Goal: Use online tool/utility: Utilize a website feature to perform a specific function

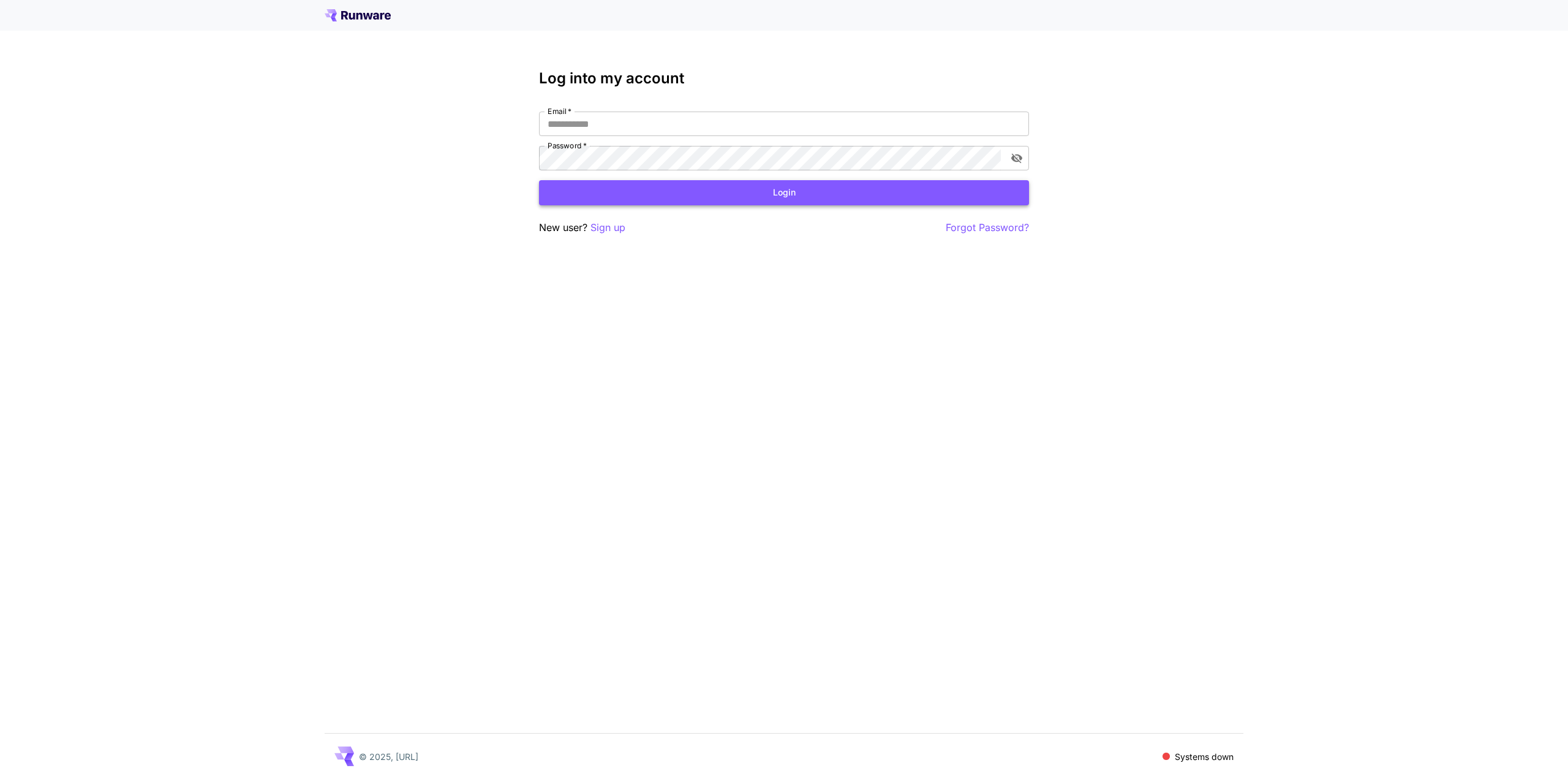
type input "**********"
click at [933, 193] on button "Login" at bounding box center [784, 193] width 489 height 25
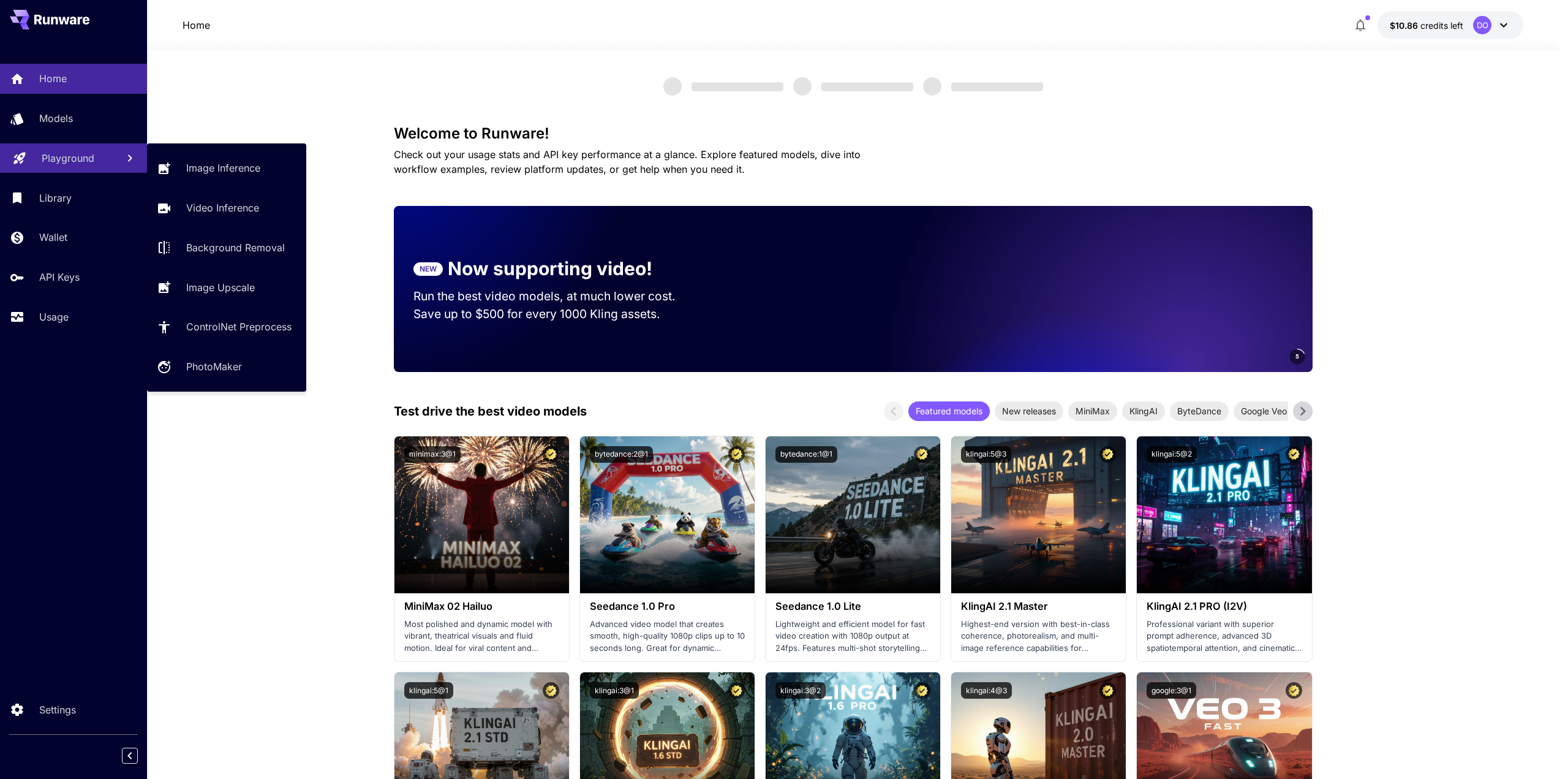
click at [58, 161] on p "Playground" at bounding box center [68, 158] width 53 height 15
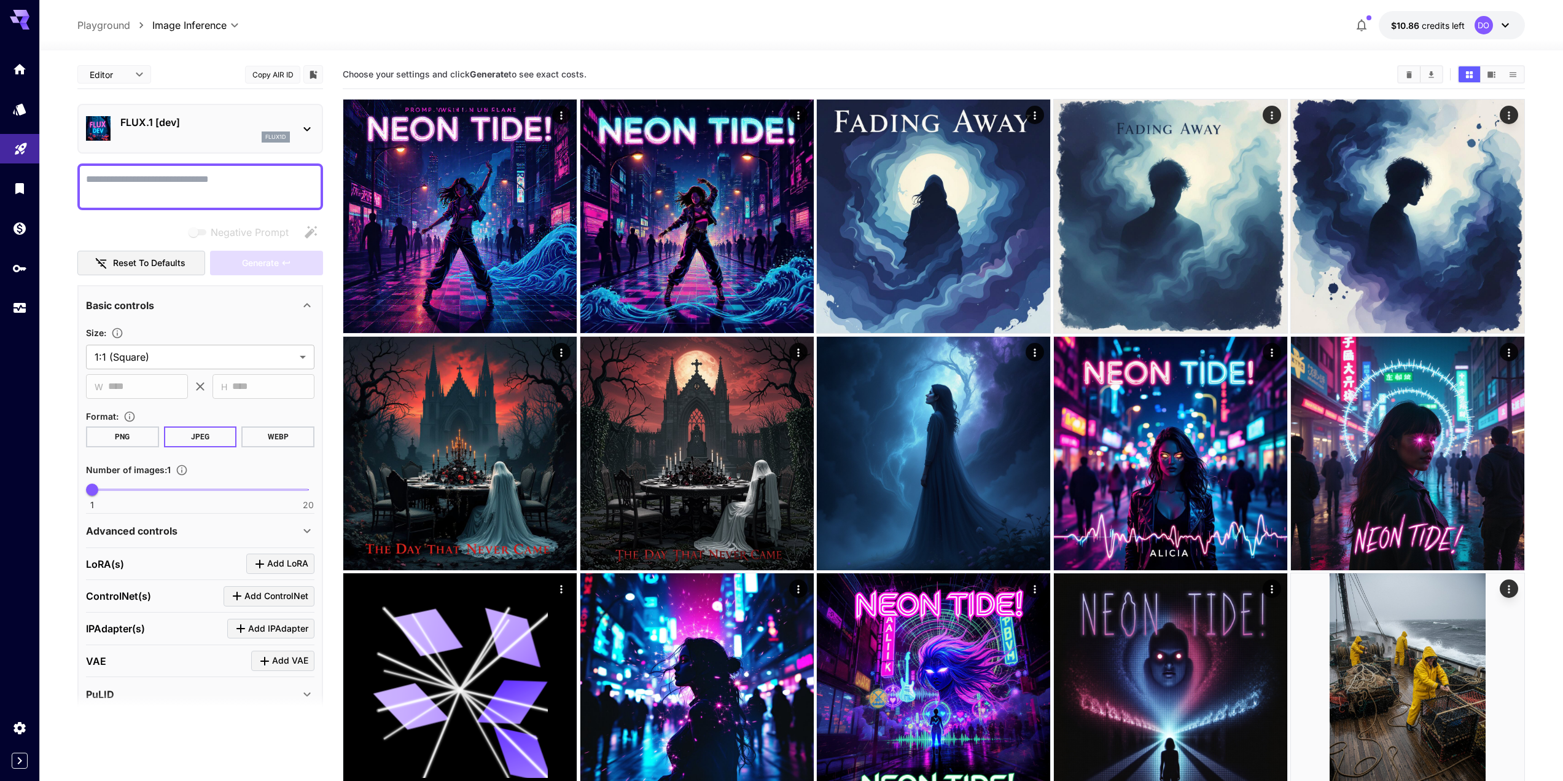
click at [205, 128] on p "FLUX.1 [dev]" at bounding box center [205, 122] width 170 height 15
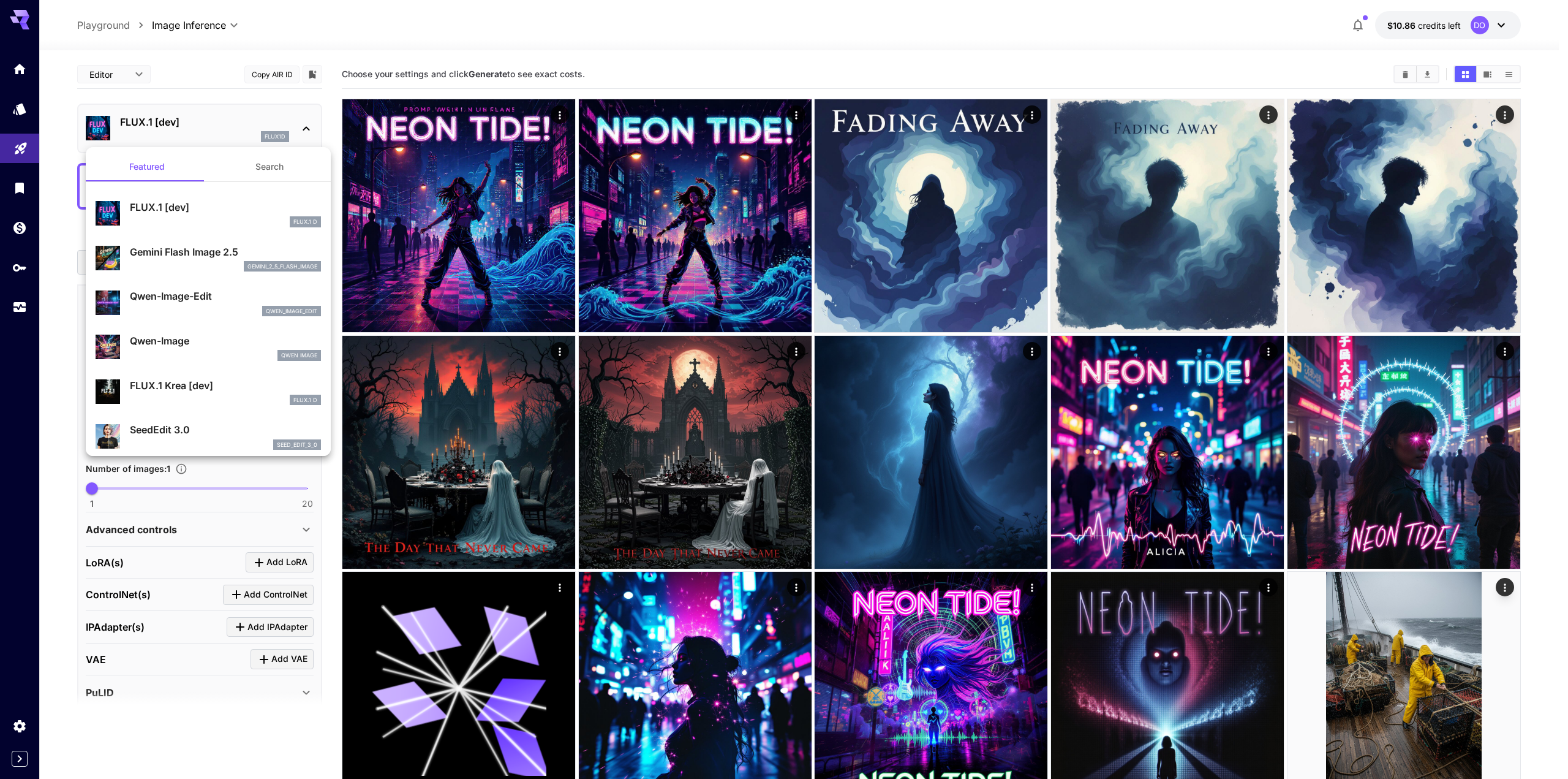
click at [180, 253] on p "Gemini Flash Image 2.5" at bounding box center [225, 251] width 191 height 15
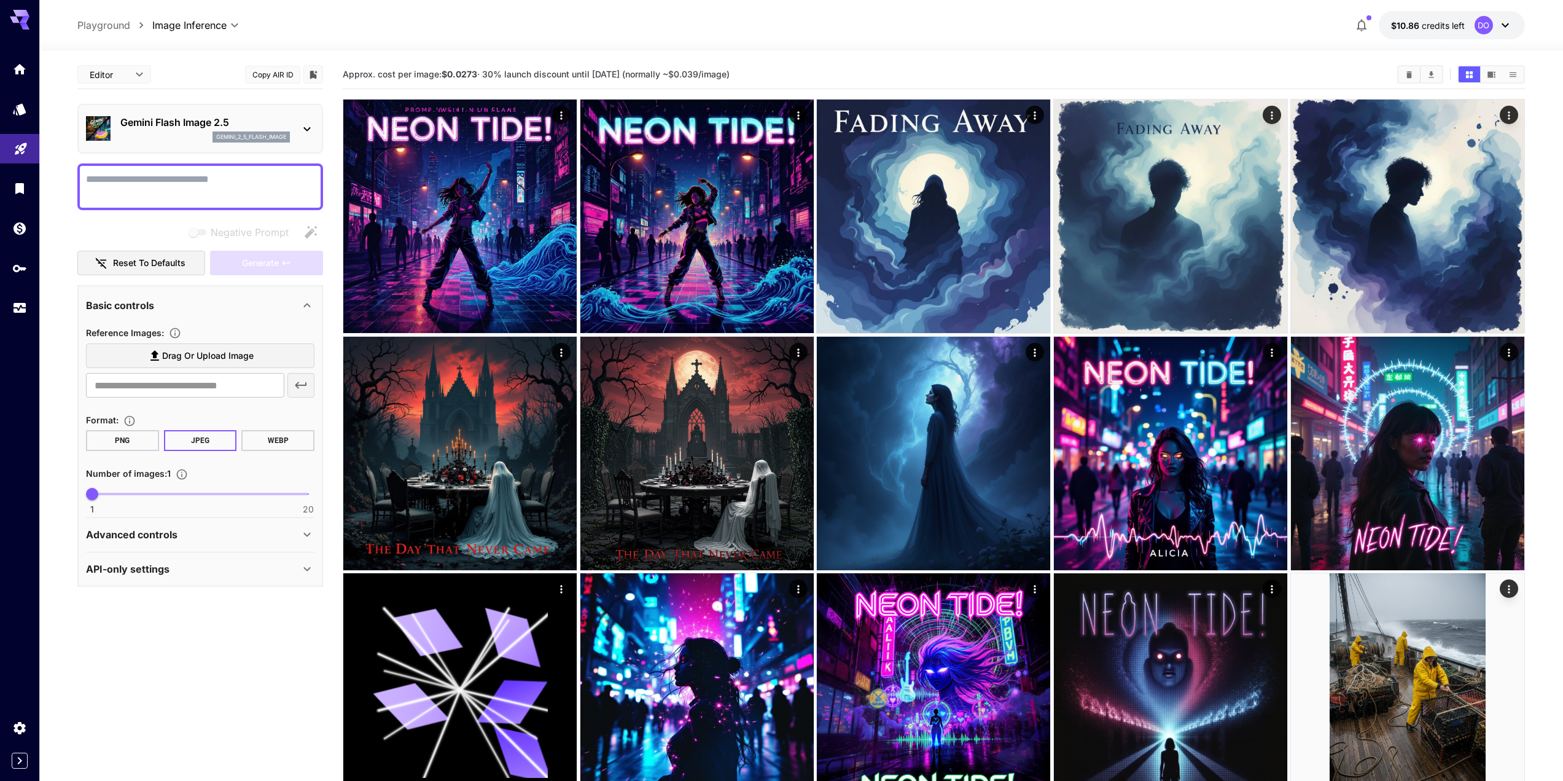
click at [204, 358] on span "Drag or upload image" at bounding box center [208, 355] width 92 height 15
click at [0, 0] on input "Drag or upload image" at bounding box center [0, 0] width 0 height 0
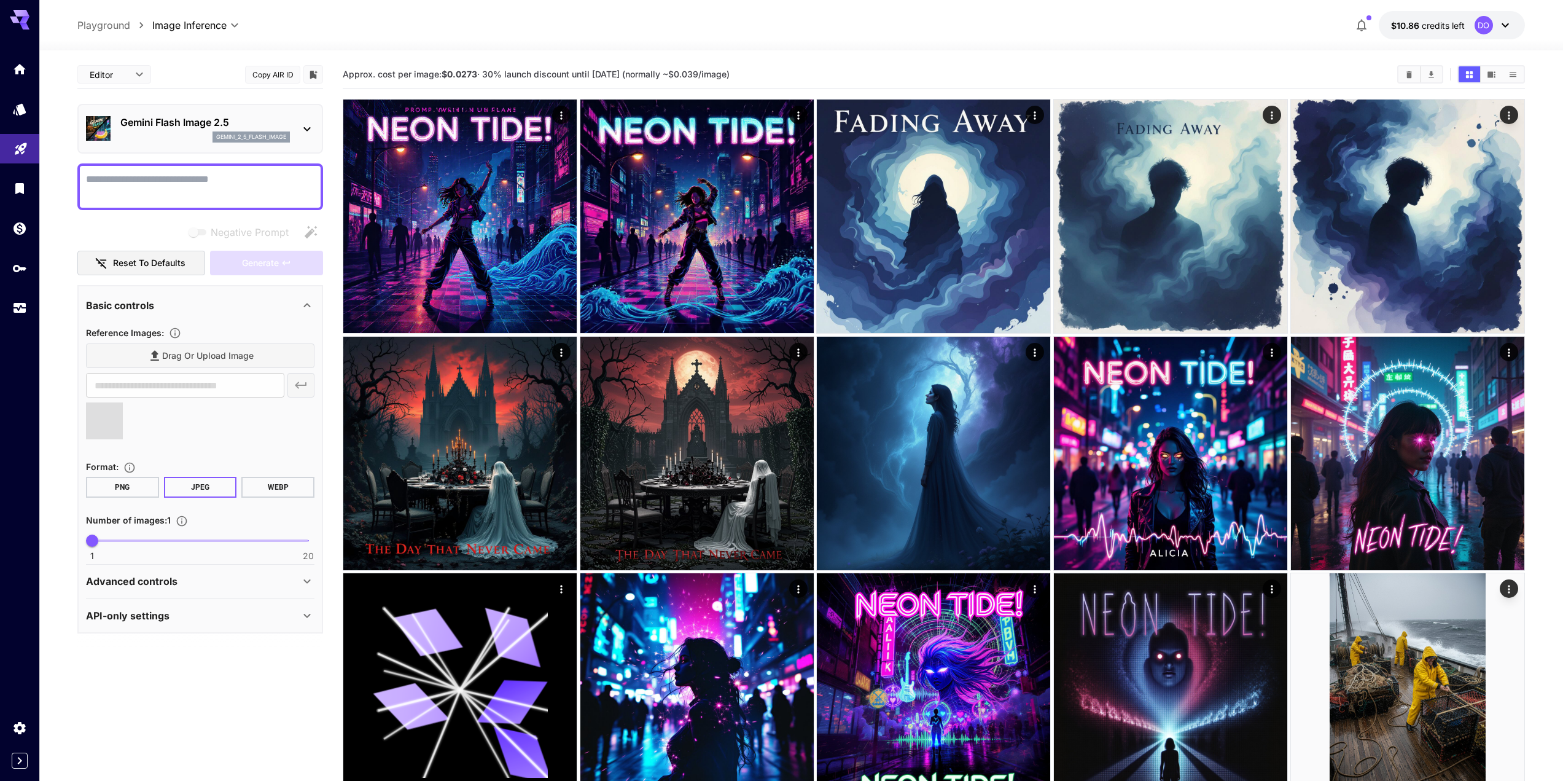
click at [190, 361] on div "Drag or upload image" at bounding box center [200, 355] width 229 height 25
click at [199, 354] on span "Drag or upload image" at bounding box center [208, 355] width 92 height 15
click at [0, 0] on input "Drag or upload image" at bounding box center [0, 0] width 0 height 0
type input "**********"
click at [162, 436] on icon at bounding box center [162, 437] width 15 height 15
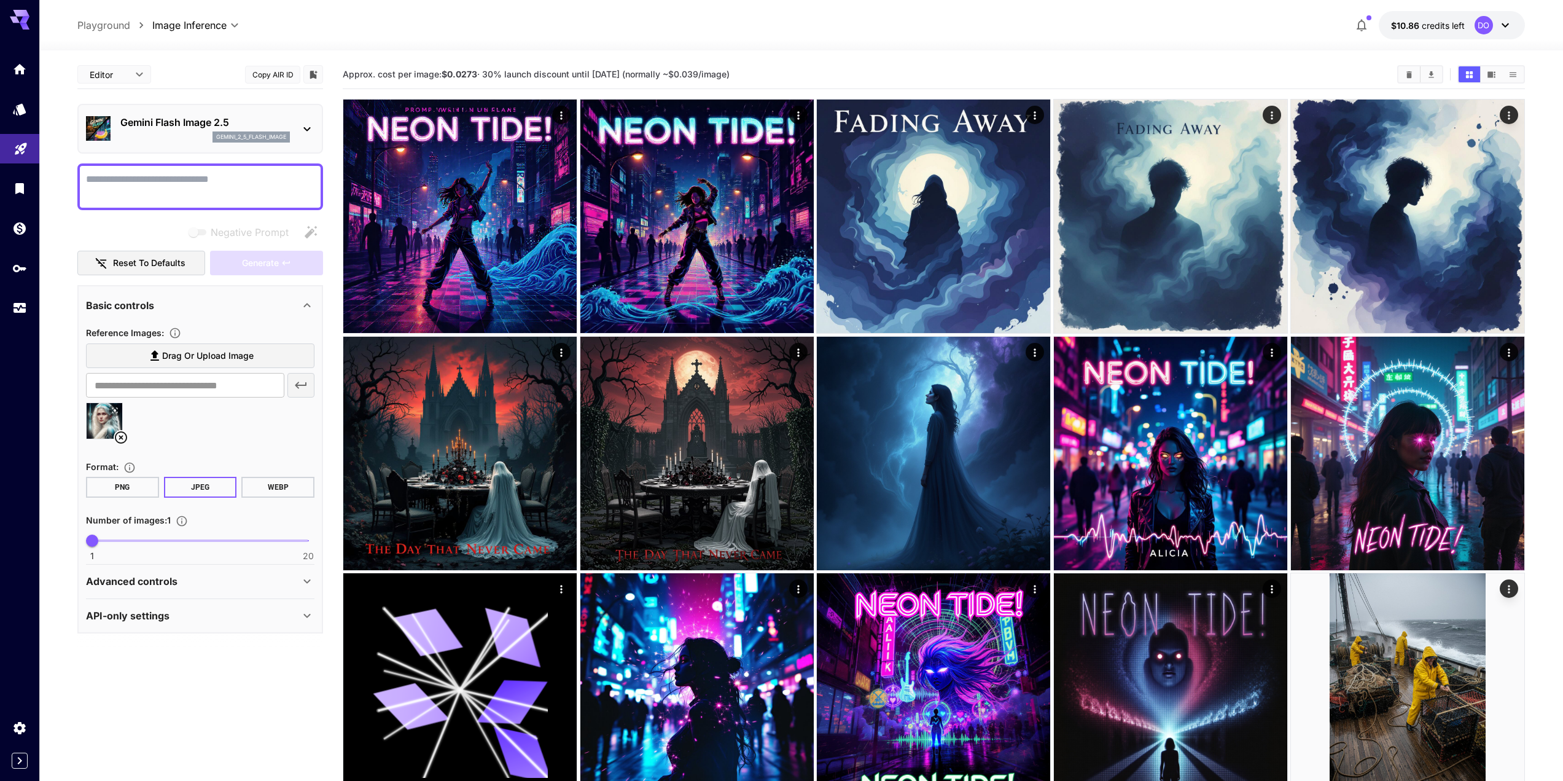
click at [120, 437] on icon at bounding box center [121, 437] width 12 height 12
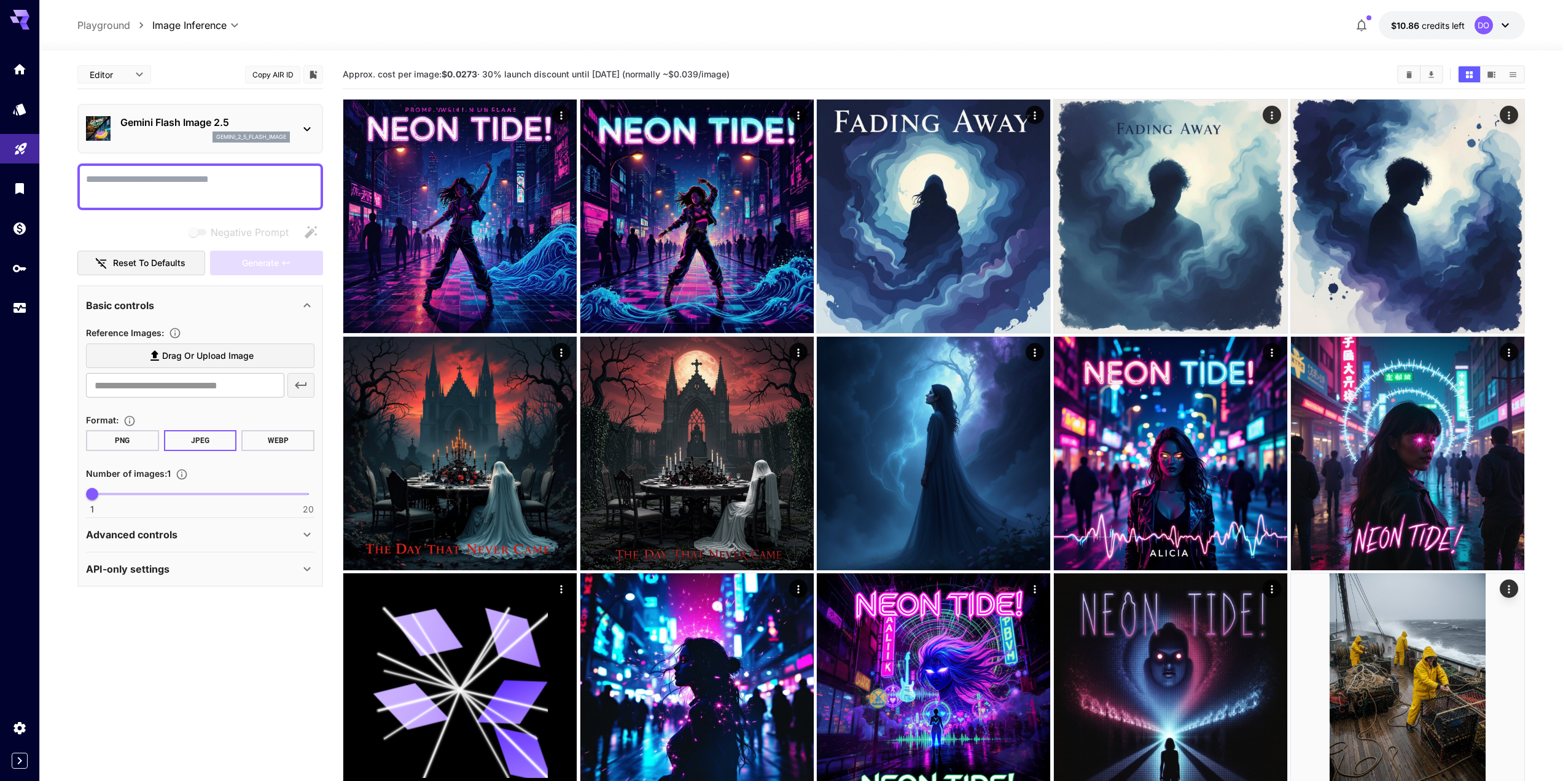
click at [198, 363] on span "Drag or upload image" at bounding box center [208, 355] width 92 height 15
click at [0, 0] on input "Drag or upload image" at bounding box center [0, 0] width 0 height 0
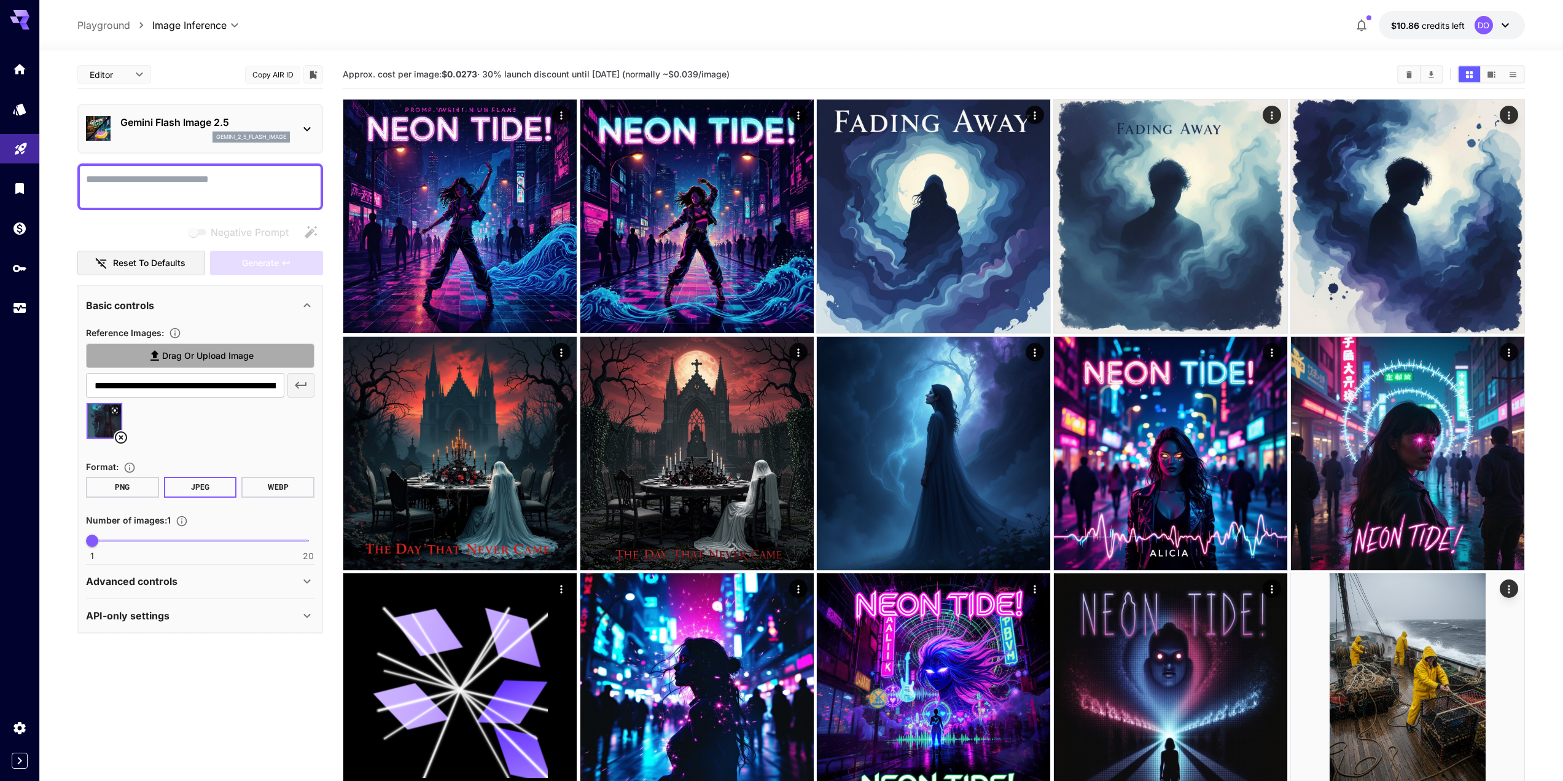
click at [216, 356] on span "Drag or upload image" at bounding box center [208, 355] width 92 height 15
click at [0, 0] on input "Drag or upload image" at bounding box center [0, 0] width 0 height 0
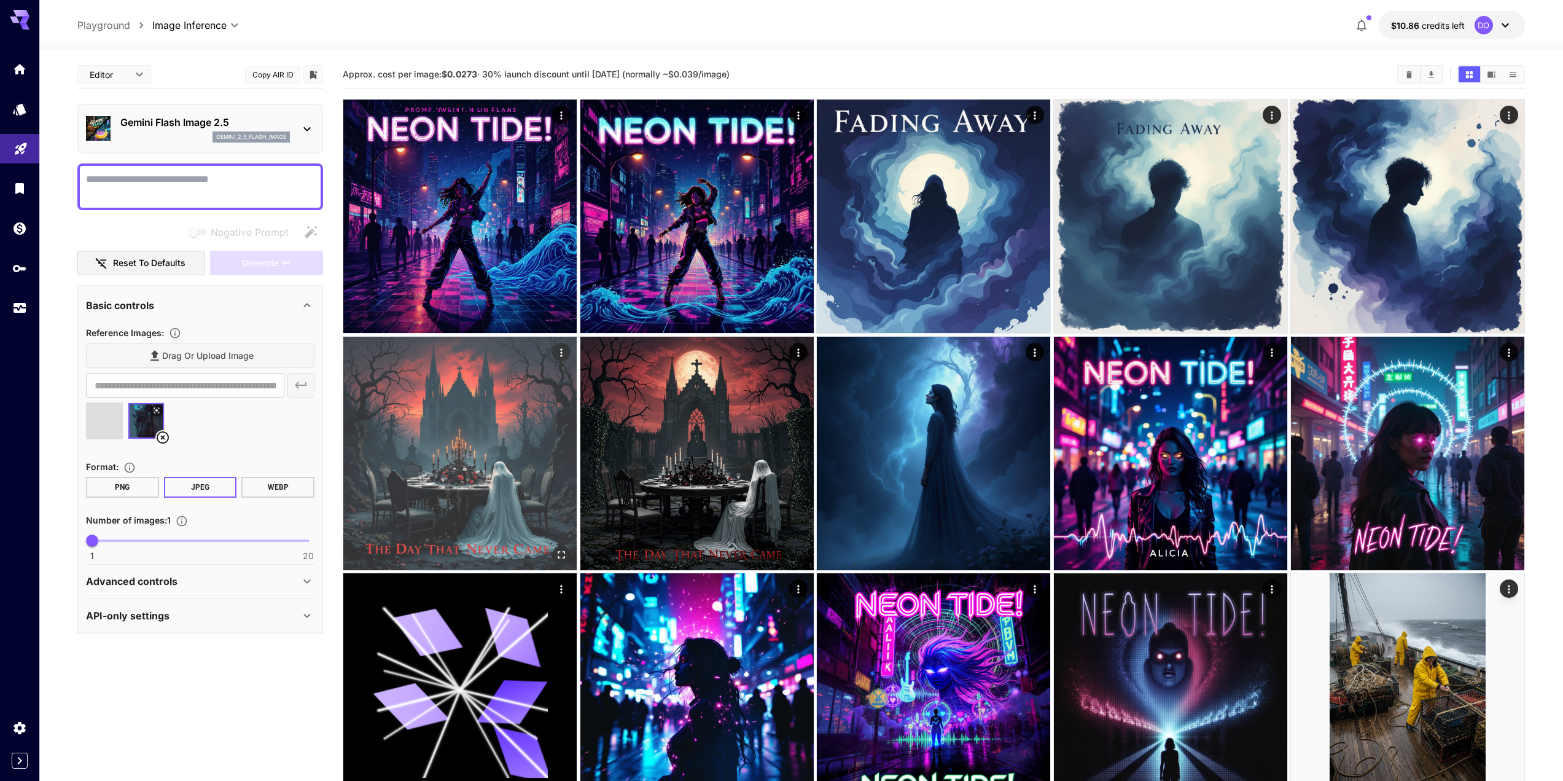
type input "**********"
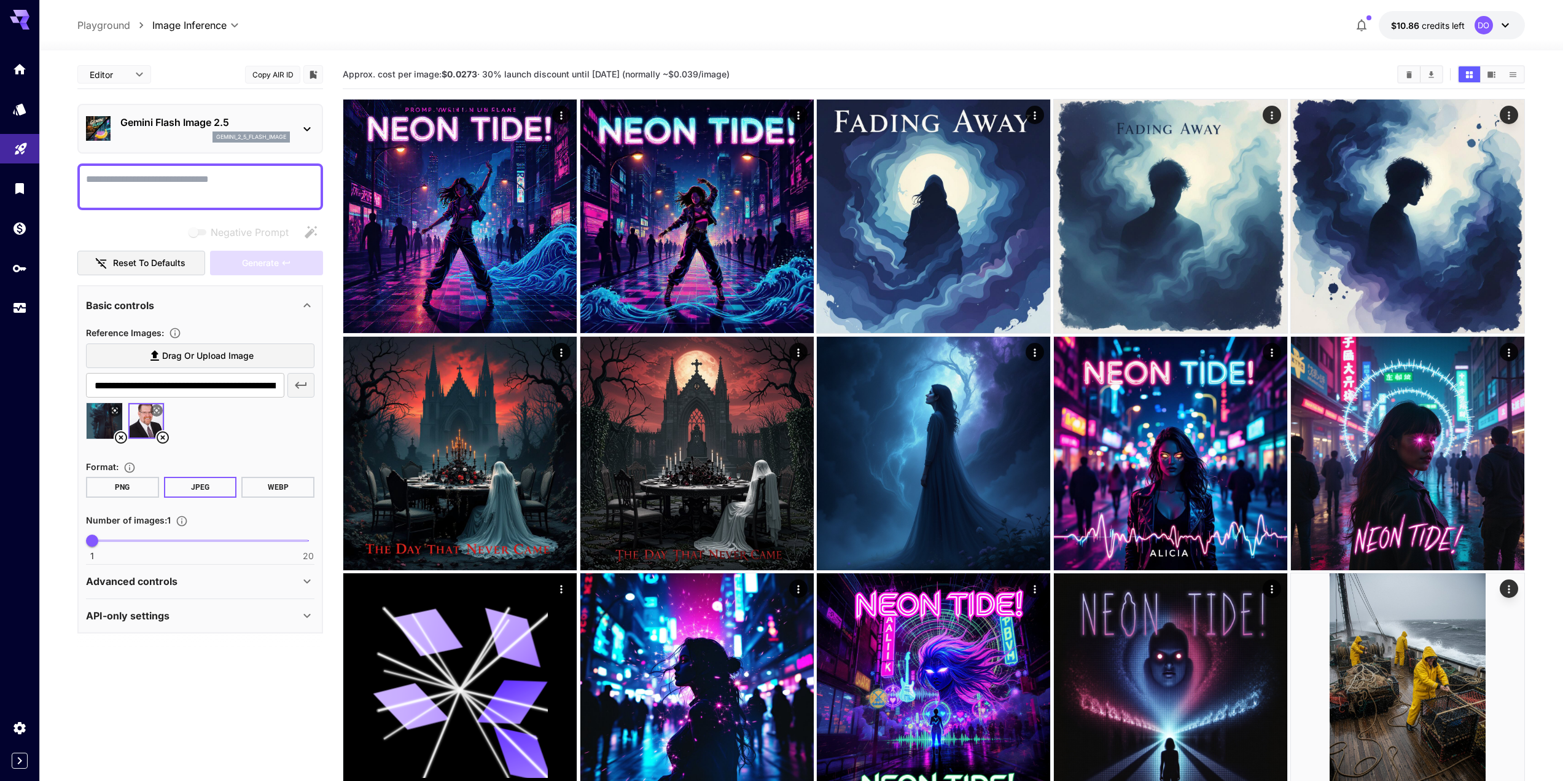
click at [159, 182] on textarea "Negative Prompt" at bounding box center [200, 186] width 229 height 29
type textarea "**********"
click at [270, 267] on span "Generate" at bounding box center [260, 263] width 37 height 15
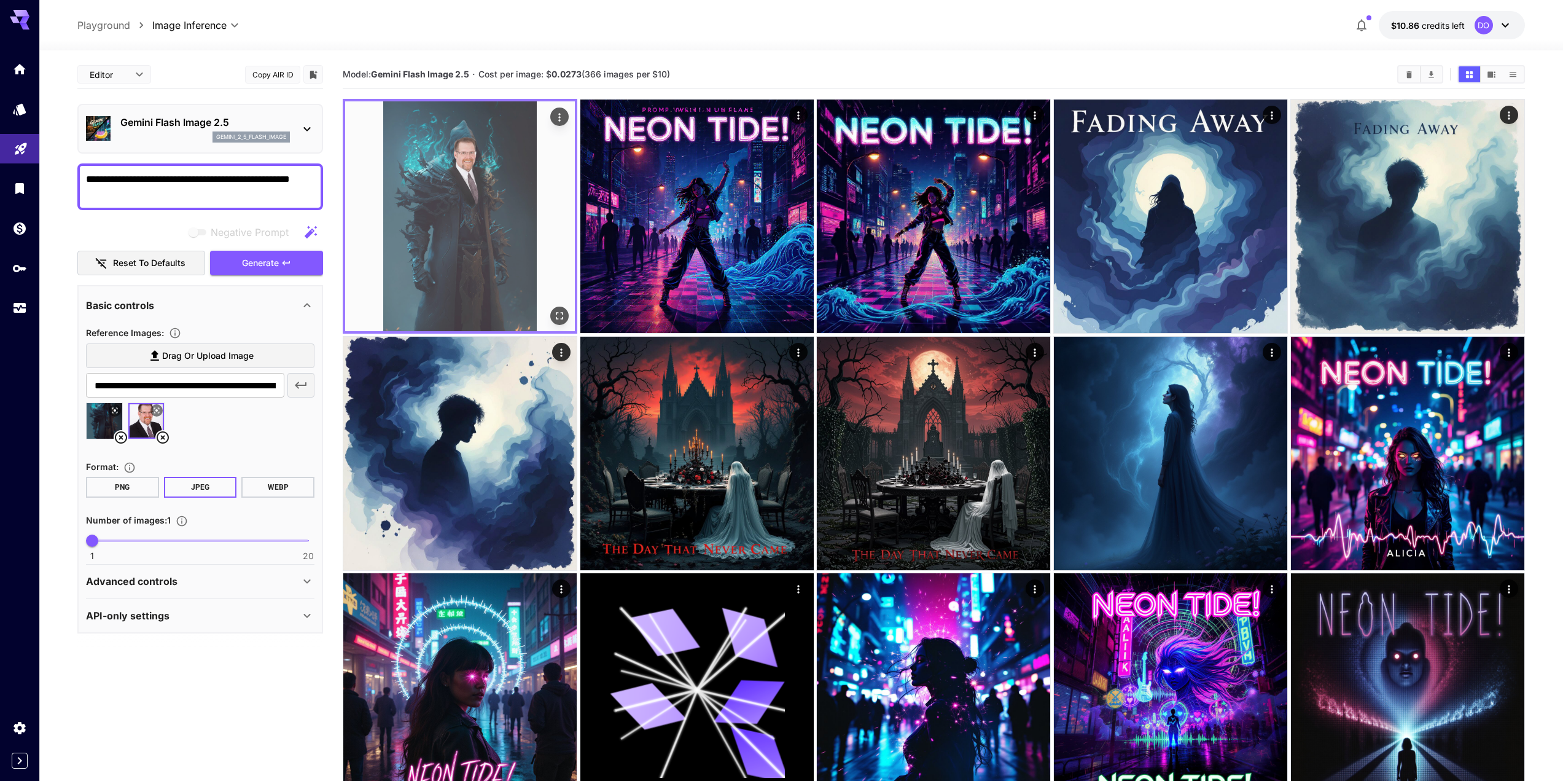
click at [453, 209] on img at bounding box center [460, 216] width 230 height 230
click at [561, 318] on icon "Open in fullscreen" at bounding box center [559, 316] width 12 height 12
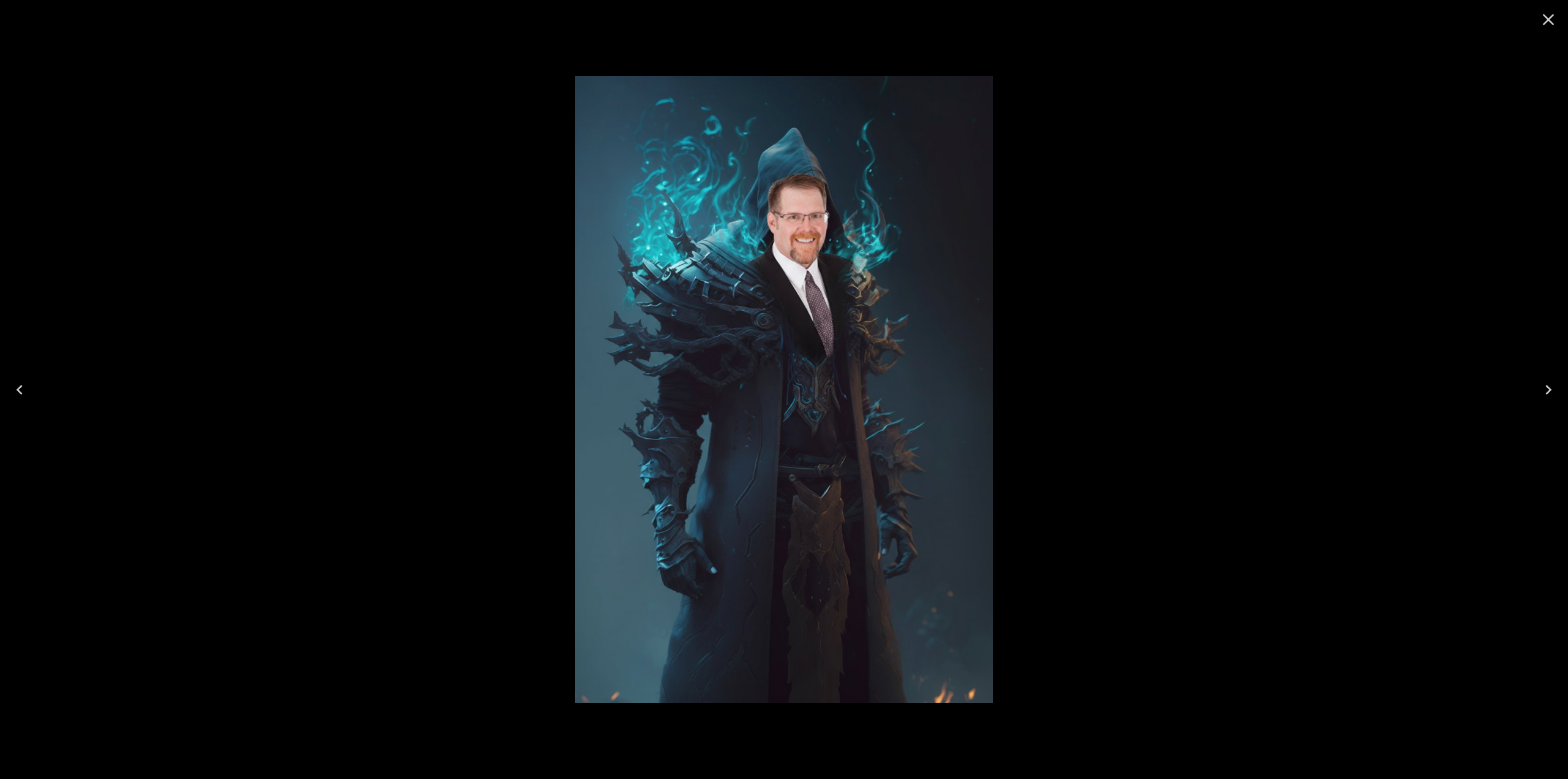
click at [1553, 22] on icon "Close" at bounding box center [1548, 20] width 20 height 20
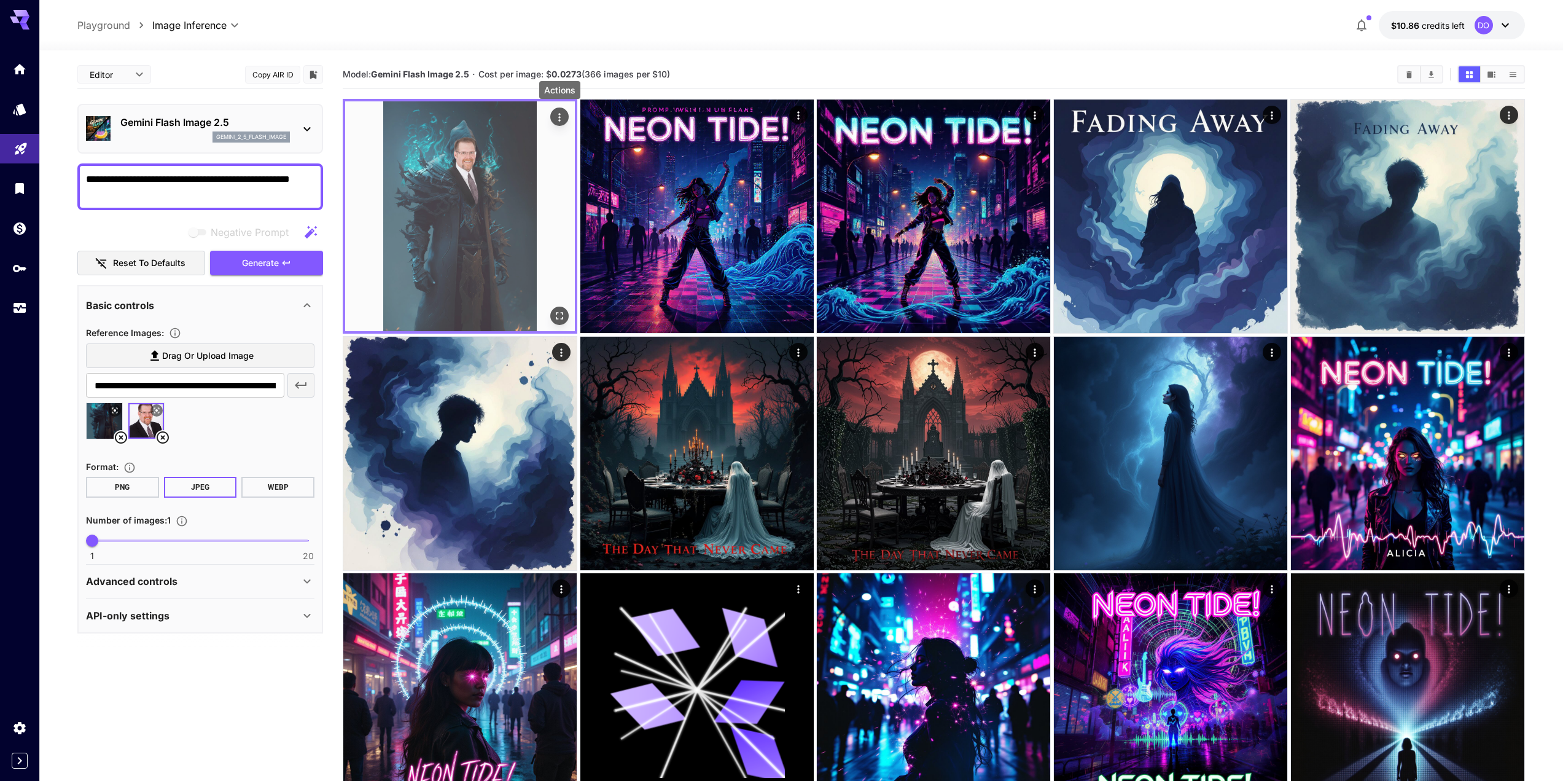
click at [561, 116] on icon "Actions" at bounding box center [559, 117] width 12 height 12
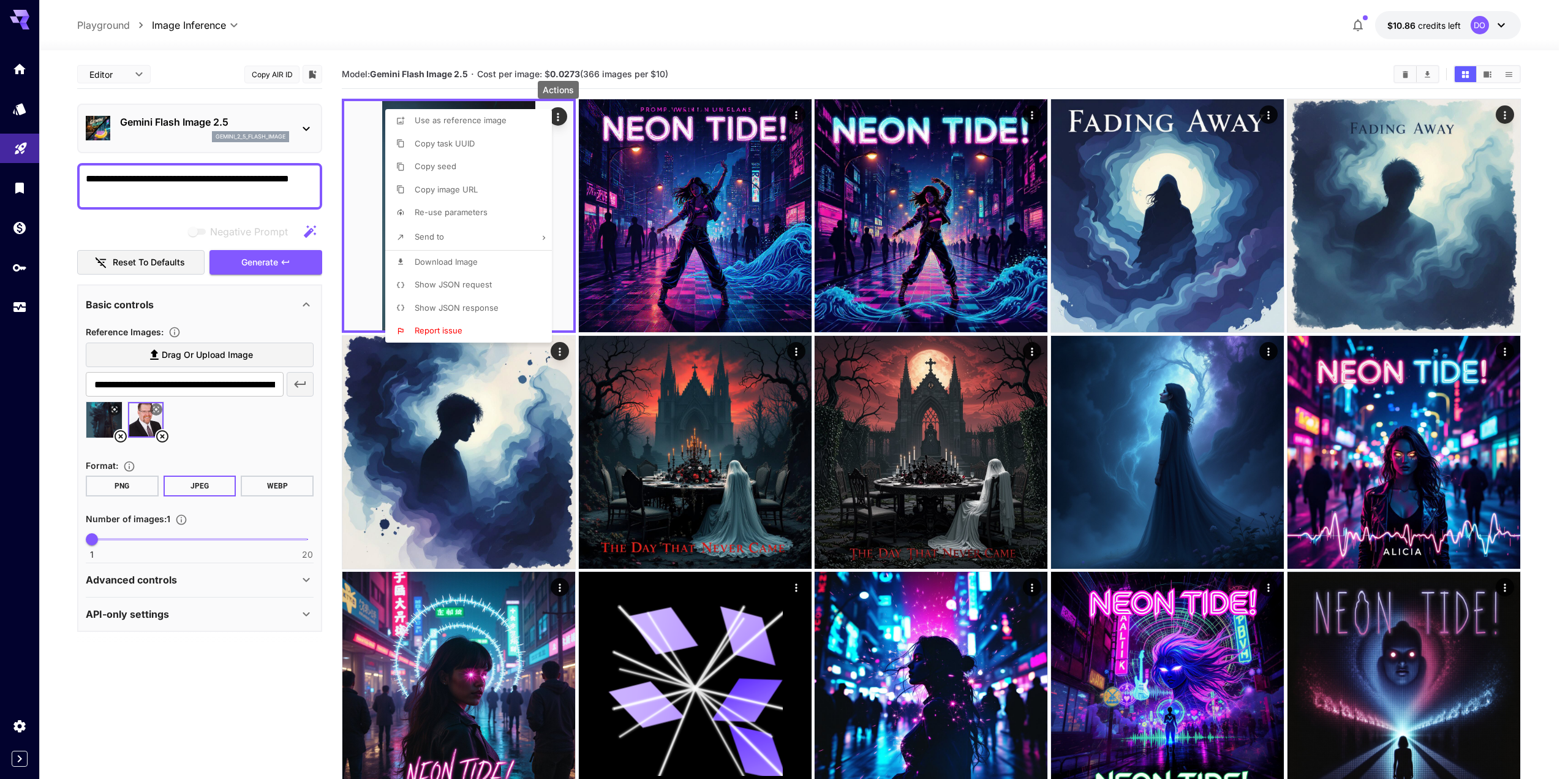
click at [794, 69] on div at bounding box center [784, 389] width 1568 height 779
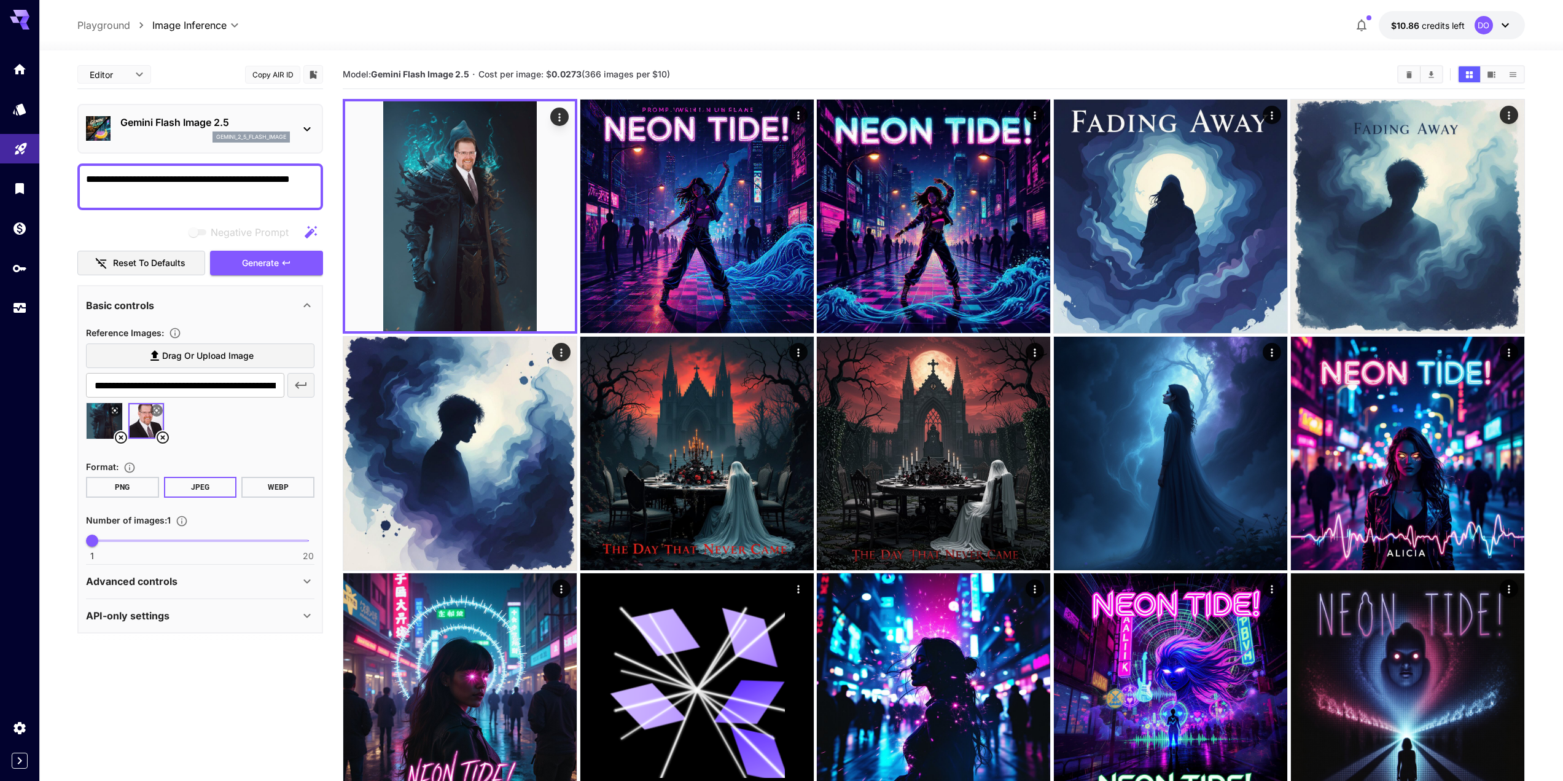
click at [158, 436] on icon at bounding box center [162, 437] width 15 height 15
click at [115, 440] on icon at bounding box center [121, 437] width 15 height 15
